Goal: Task Accomplishment & Management: Use online tool/utility

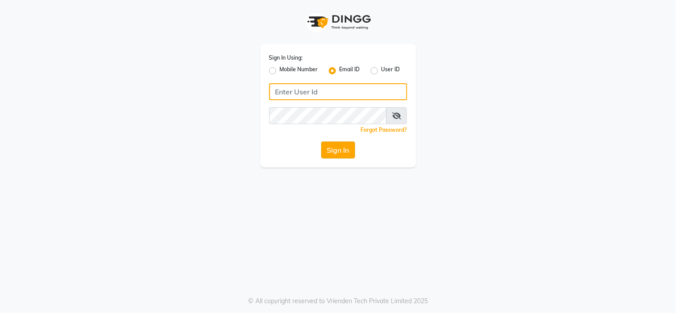
type input "[EMAIL_ADDRESS][DOMAIN_NAME]"
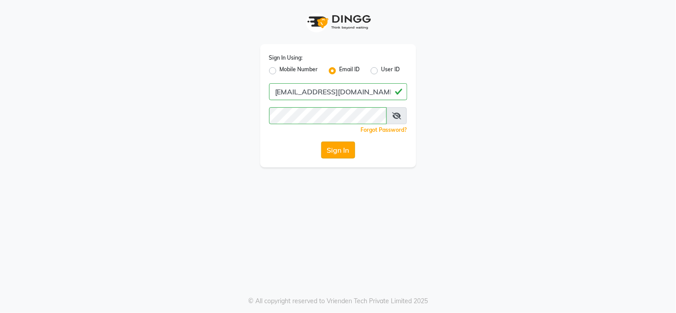
click at [338, 154] on button "Sign In" at bounding box center [338, 150] width 34 height 17
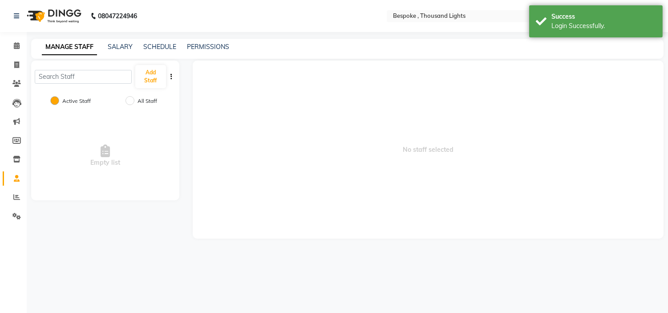
select select "en"
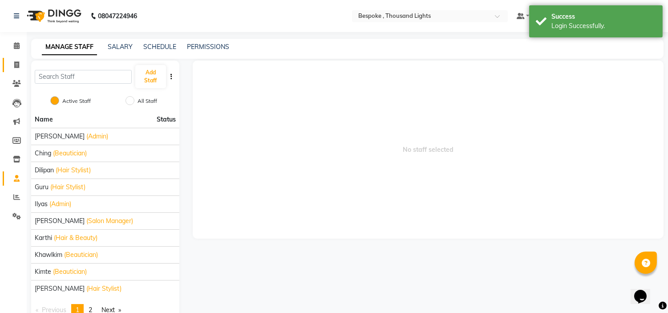
click at [12, 70] on link "Invoice" at bounding box center [13, 65] width 21 height 15
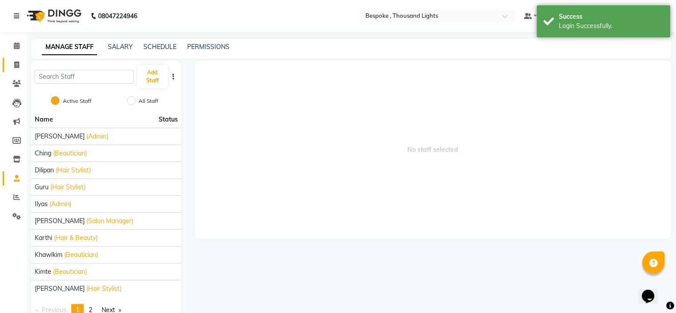
select select "8177"
select select "service"
